Goal: Transaction & Acquisition: Purchase product/service

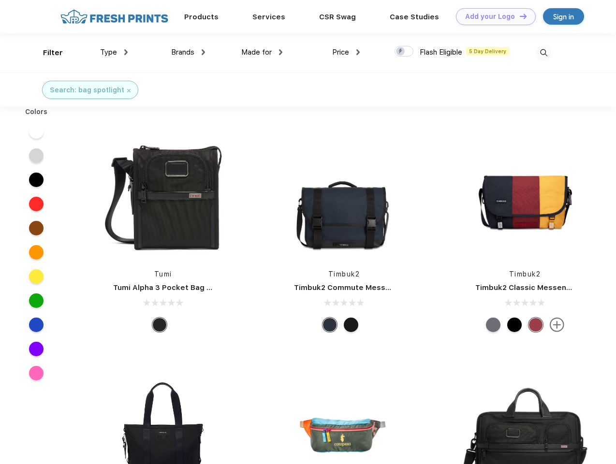
click at [492, 16] on link "Add your Logo Design Tool" at bounding box center [496, 16] width 80 height 17
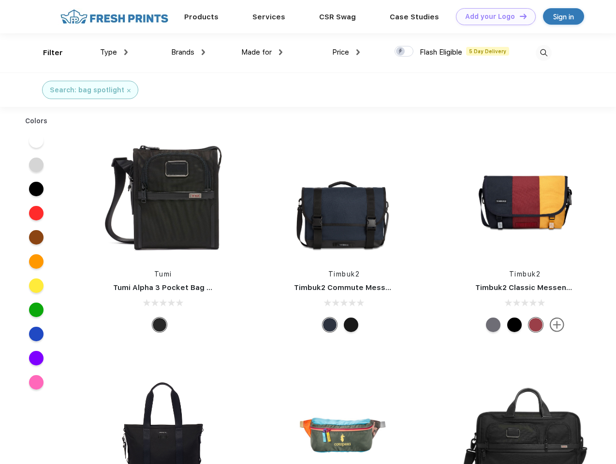
click at [0, 0] on div "Design Tool" at bounding box center [0, 0] width 0 height 0
click at [518, 16] on link "Add your Logo Design Tool" at bounding box center [496, 16] width 80 height 17
click at [46, 53] on div "Filter" at bounding box center [53, 52] width 20 height 11
click at [114, 52] on span "Type" at bounding box center [108, 52] width 17 height 9
click at [188, 52] on span "Brands" at bounding box center [182, 52] width 23 height 9
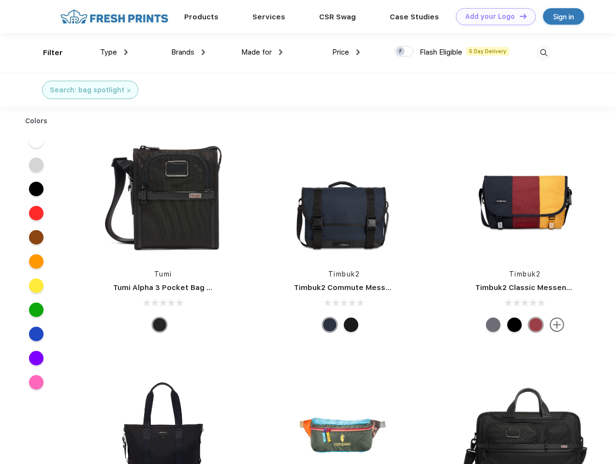
click at [262, 52] on span "Made for" at bounding box center [256, 52] width 30 height 9
click at [346, 52] on span "Price" at bounding box center [340, 52] width 17 height 9
click at [404, 52] on div at bounding box center [403, 51] width 19 height 11
click at [401, 52] on input "checkbox" at bounding box center [397, 48] width 6 height 6
click at [543, 53] on img at bounding box center [543, 53] width 16 height 16
